Goal: Task Accomplishment & Management: Manage account settings

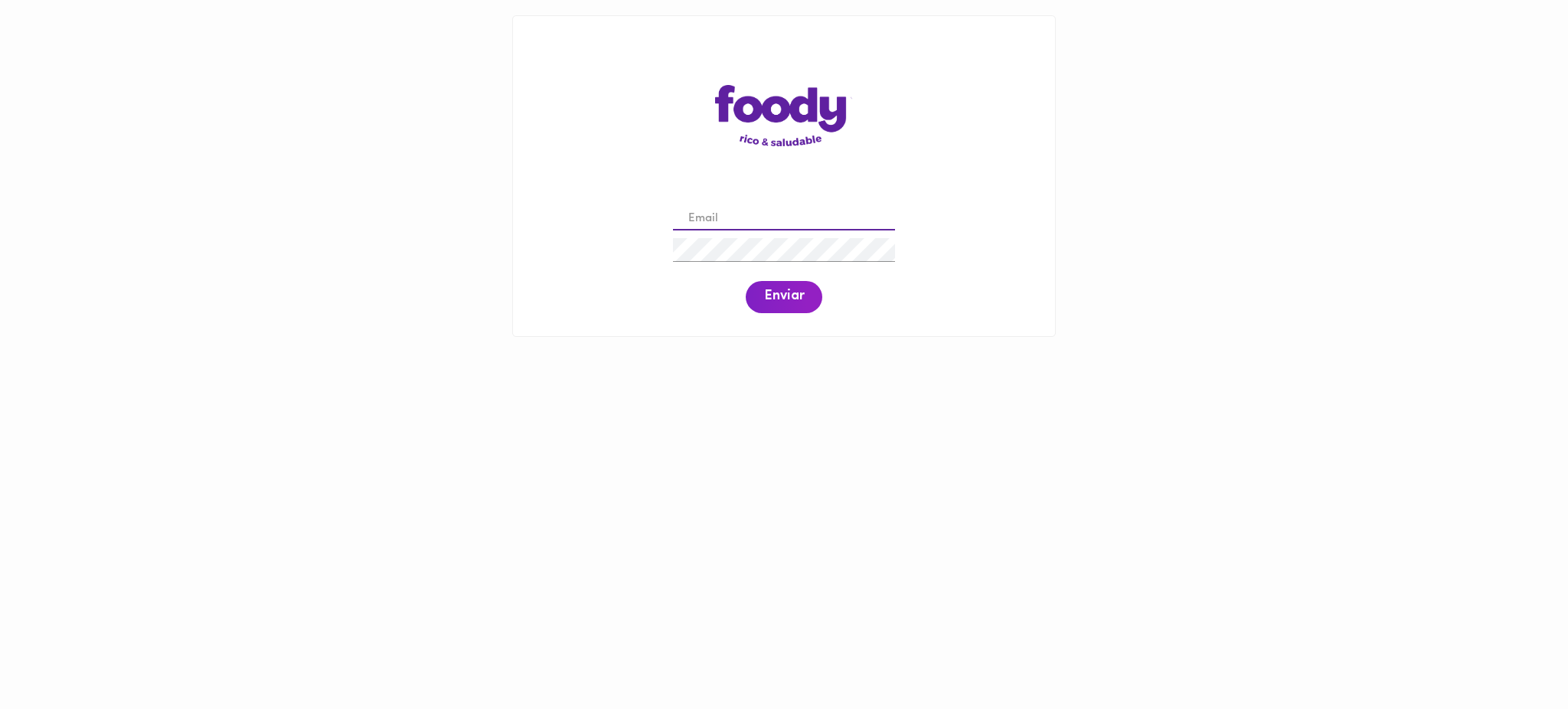
click at [745, 219] on input "email" at bounding box center [784, 219] width 222 height 24
type input "geadelgado@gmail.com"
click at [778, 299] on span "Enviar" at bounding box center [784, 297] width 40 height 17
click at [642, 238] on div "geadelgado@gmail.com Enviar" at bounding box center [784, 258] width 512 height 117
